Goal: Transaction & Acquisition: Obtain resource

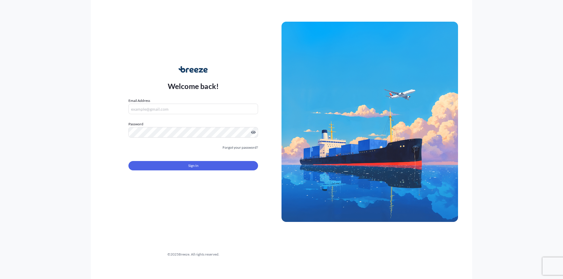
type input "[PERSON_NAME][EMAIL_ADDRESS][PERSON_NAME][DOMAIN_NAME]"
click at [185, 171] on form "Email Address [PERSON_NAME][EMAIL_ADDRESS][PERSON_NAME][DOMAIN_NAME] Password M…" at bounding box center [192, 138] width 129 height 80
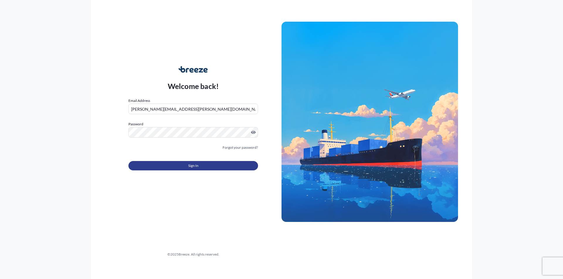
click at [214, 167] on button "Sign In" at bounding box center [192, 165] width 129 height 9
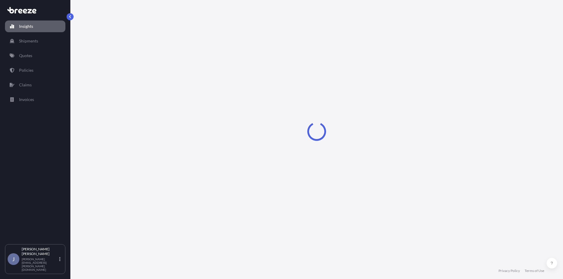
select select "2025"
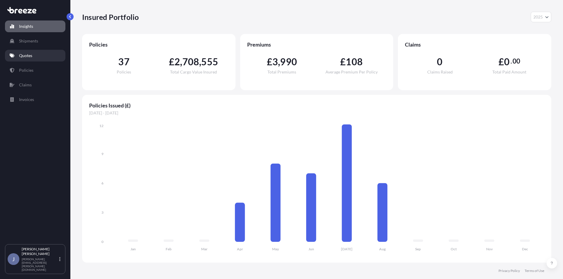
click at [31, 54] on p "Quotes" at bounding box center [25, 56] width 13 height 6
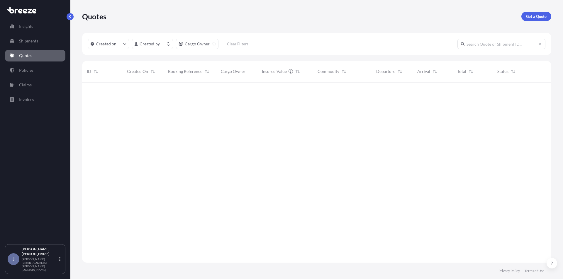
scroll to position [180, 464]
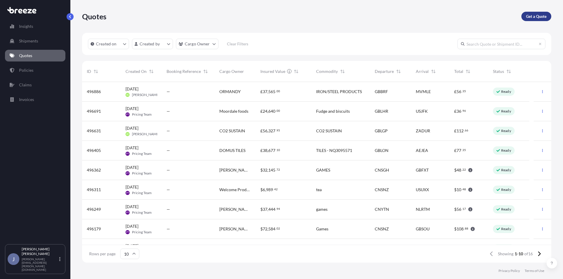
click at [537, 14] on p "Get a Quote" at bounding box center [536, 16] width 21 height 6
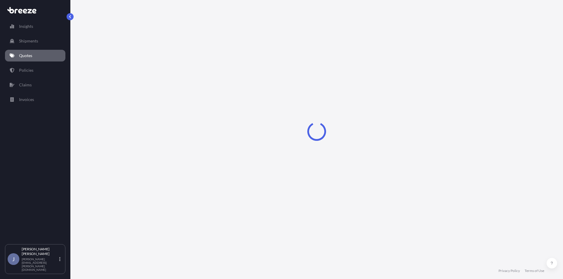
select select "Sea"
select select "1"
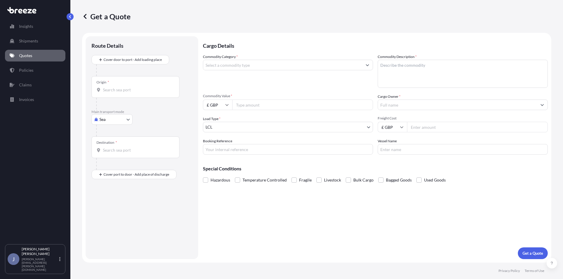
click at [110, 115] on body "Insights Shipments Quotes Policies Claims Invoices J [PERSON_NAME] [PERSON_NAME…" at bounding box center [281, 139] width 563 height 279
click at [110, 146] on div "Air" at bounding box center [112, 145] width 36 height 11
select select "Air"
click at [118, 86] on div "Origin *" at bounding box center [135, 90] width 88 height 22
click at [118, 89] on input "Origin *" at bounding box center [137, 92] width 69 height 6
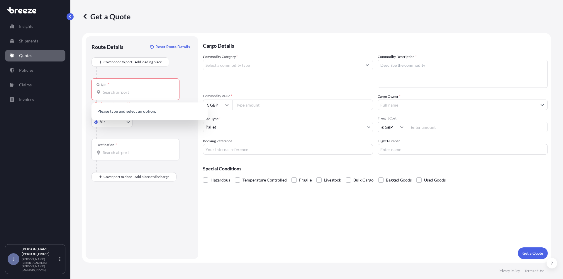
click at [185, 16] on div "Get a Quote" at bounding box center [316, 16] width 469 height 9
click at [116, 93] on input "Origin * Please select an origin" at bounding box center [137, 92] width 69 height 6
click at [264, 18] on div "Get a Quote" at bounding box center [316, 16] width 469 height 9
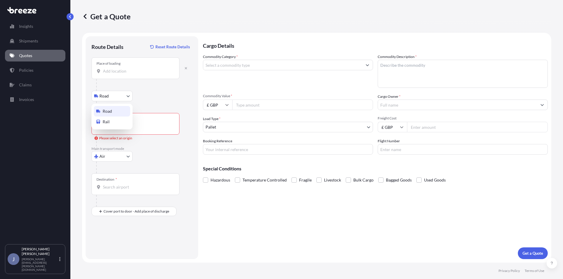
click at [115, 96] on body "0 options available. Insights Shipments Quotes Policies Claims Invoices J [PERS…" at bounding box center [281, 139] width 563 height 279
click at [185, 67] on icon "button" at bounding box center [186, 68] width 2 height 2
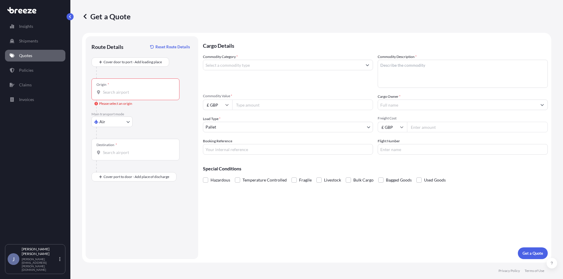
click at [115, 85] on div "Origin *" at bounding box center [135, 90] width 88 height 22
click at [115, 89] on input "Origin * Please select an origin" at bounding box center [137, 92] width 69 height 6
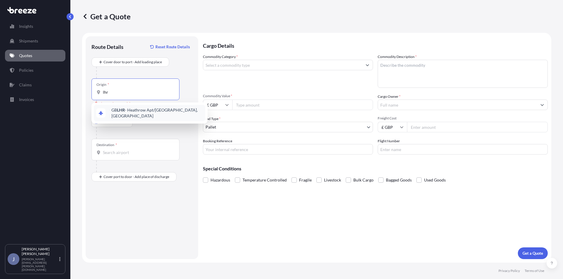
click at [161, 110] on span "GB LHR - Heathrow Apt/[GEOGRAPHIC_DATA], [GEOGRAPHIC_DATA]" at bounding box center [156, 113] width 91 height 12
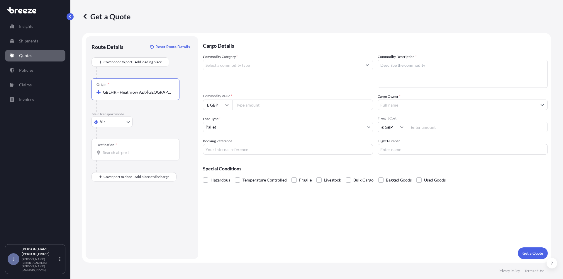
type input "GBLHR - Heathrow Apt/[GEOGRAPHIC_DATA], [GEOGRAPHIC_DATA]"
click at [119, 153] on input "Destination *" at bounding box center [137, 153] width 69 height 6
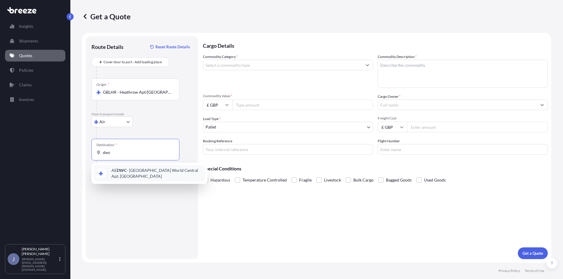
click at [133, 174] on span "AE DWC - [GEOGRAPHIC_DATA] World Central Apt, [GEOGRAPHIC_DATA]" at bounding box center [156, 174] width 91 height 12
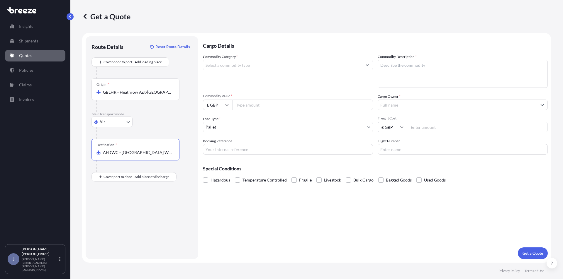
type input "AEDWC - [GEOGRAPHIC_DATA] World Central Apt, [GEOGRAPHIC_DATA]"
click at [255, 64] on input "Commodity Category *" at bounding box center [282, 65] width 159 height 11
type input "b"
type input "s"
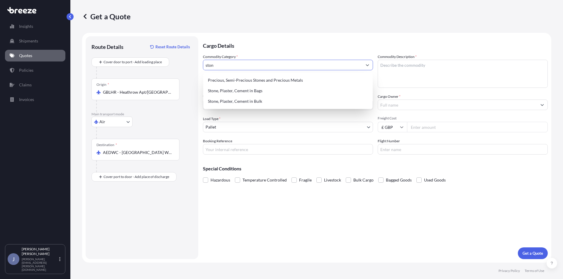
type input "stone"
drag, startPoint x: 237, startPoint y: 66, endPoint x: 167, endPoint y: 57, distance: 70.6
click at [167, 57] on form "Route Details Reset Route Details Cover door to port - Add loading place Place …" at bounding box center [316, 148] width 469 height 230
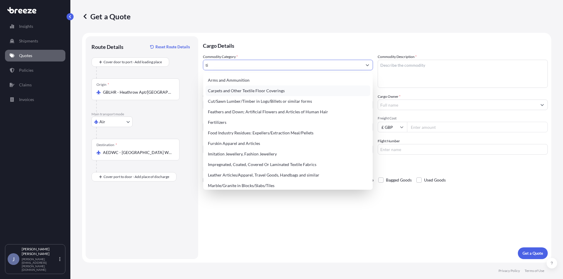
type input "t"
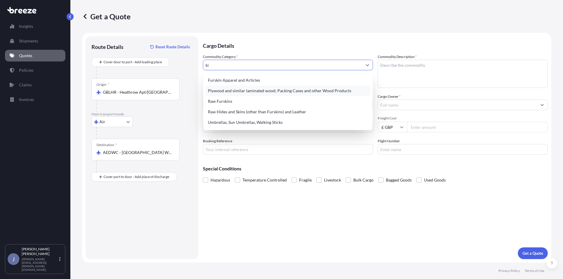
type input "k"
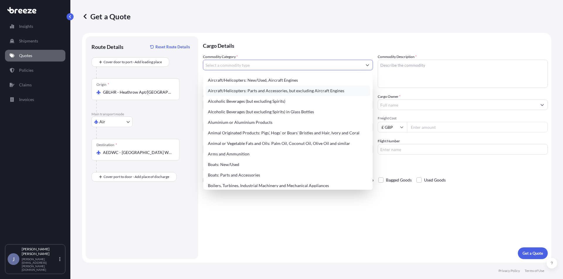
type input "b"
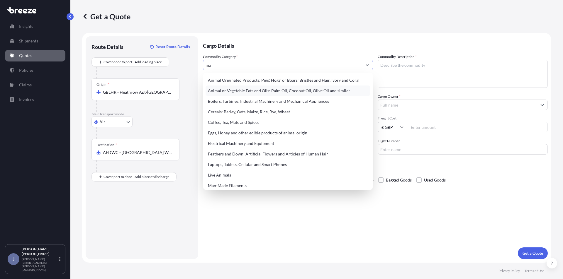
type input "m"
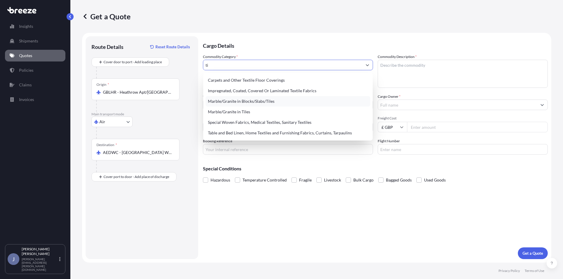
type input "t"
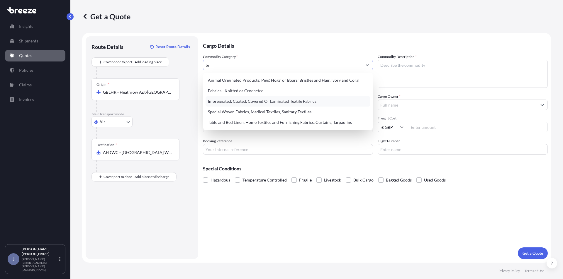
type input "b"
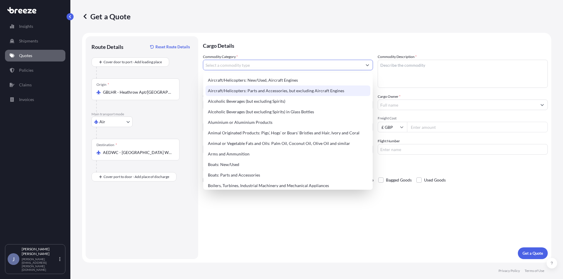
click at [297, 62] on input "Commodity Category *" at bounding box center [282, 65] width 159 height 11
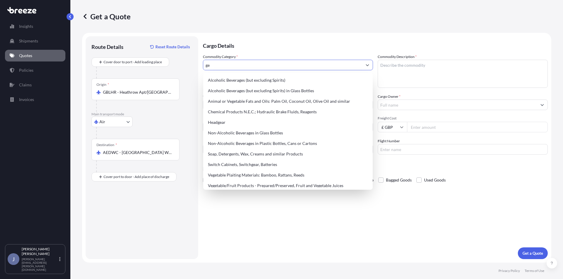
type input "g"
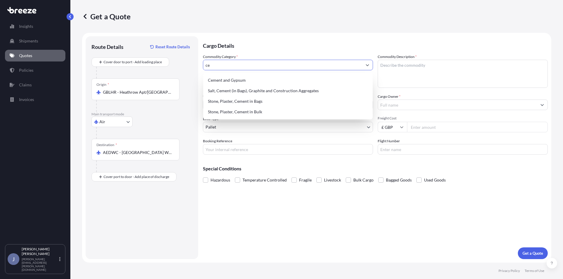
type input "c"
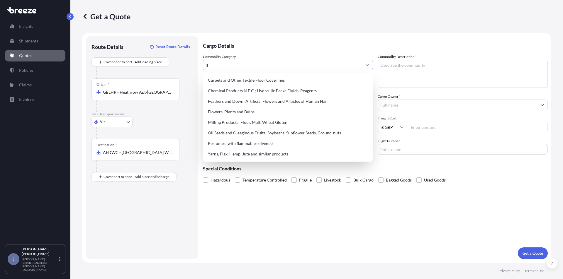
type input "f"
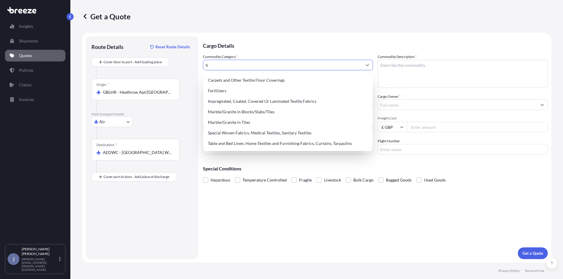
type input "t"
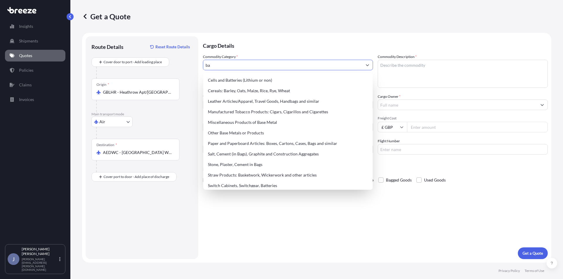
type input "b"
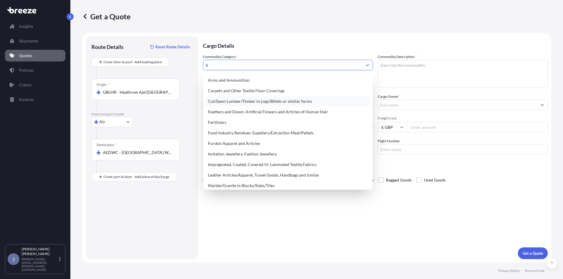
type input "t"
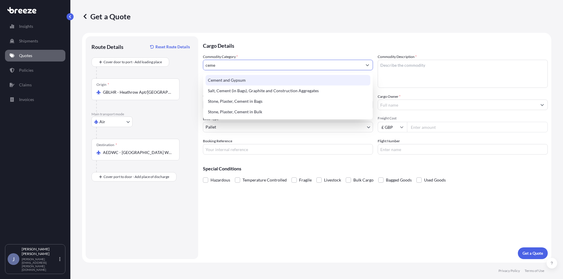
click at [241, 81] on div "Cement and Gypsum" at bounding box center [287, 80] width 165 height 11
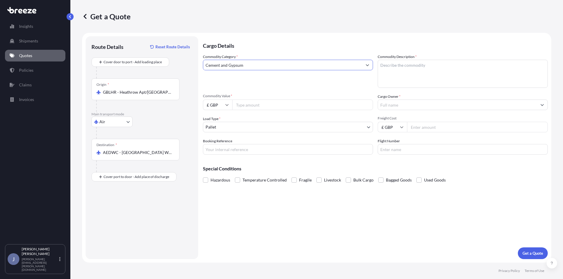
type input "Cement and Gypsum"
click at [258, 101] on input "Commodity Value *" at bounding box center [302, 105] width 141 height 11
type input "100000"
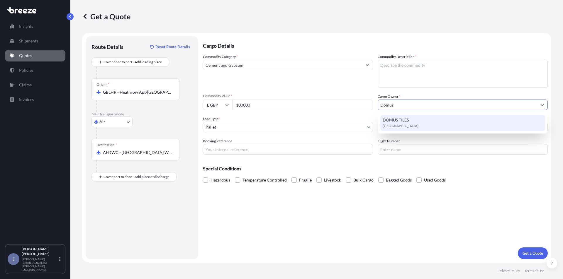
click at [437, 123] on div "DOMUS TILES [GEOGRAPHIC_DATA]" at bounding box center [462, 123] width 165 height 16
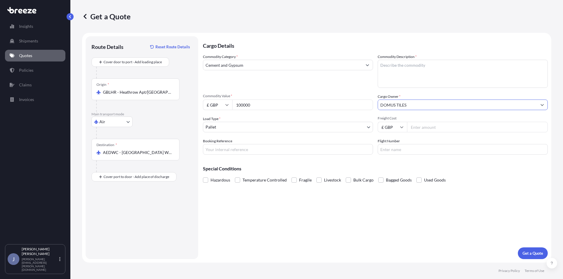
type input "DOMUS TILES"
